Goal: Task Accomplishment & Management: Manage account settings

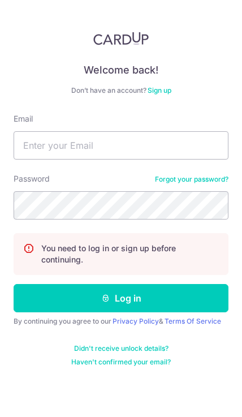
click at [200, 284] on button "Log in" at bounding box center [121, 298] width 215 height 28
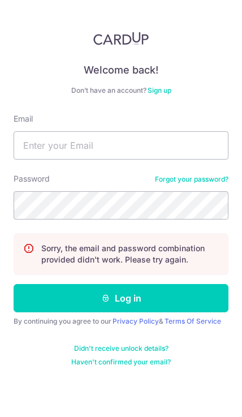
click at [109, 157] on input "Email" at bounding box center [121, 145] width 215 height 28
click at [105, 158] on input "Email" at bounding box center [121, 145] width 215 height 28
click at [36, 99] on div "Welcome back! Don’t have an account? Sign up Email Password Forgot your passwor…" at bounding box center [121, 199] width 215 height 335
